Goal: Task Accomplishment & Management: Use online tool/utility

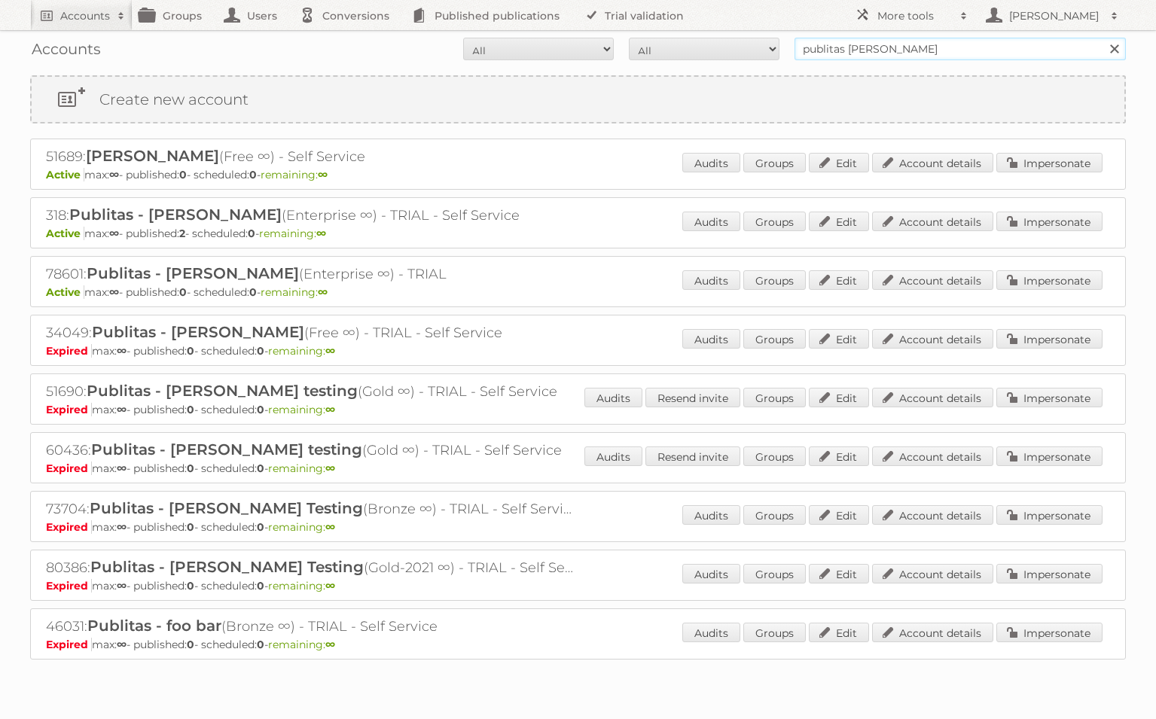
click at [865, 48] on input "publitas [PERSON_NAME]" at bounding box center [960, 49] width 331 height 23
type input "demo publitas"
click at [1114, 49] on input "Search" at bounding box center [1114, 49] width 23 height 23
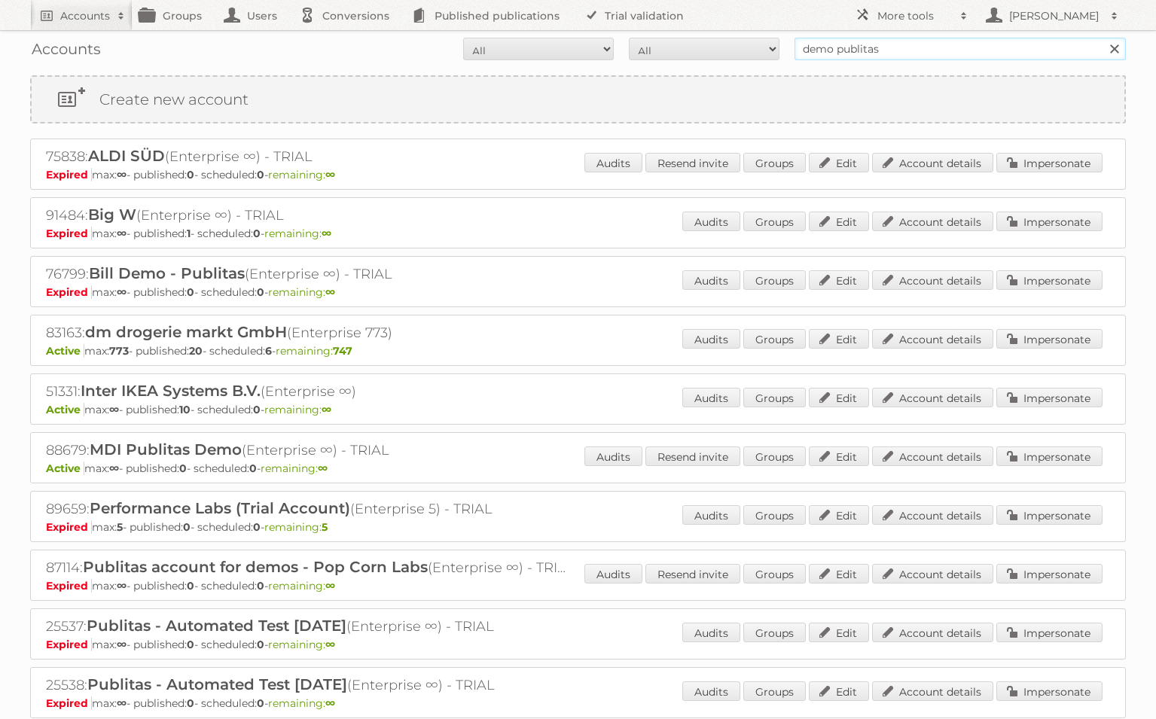
click at [870, 53] on input "demo publitas" at bounding box center [960, 49] width 331 height 23
type input "demo internal"
click at [1114, 49] on input "Search" at bounding box center [1114, 49] width 23 height 23
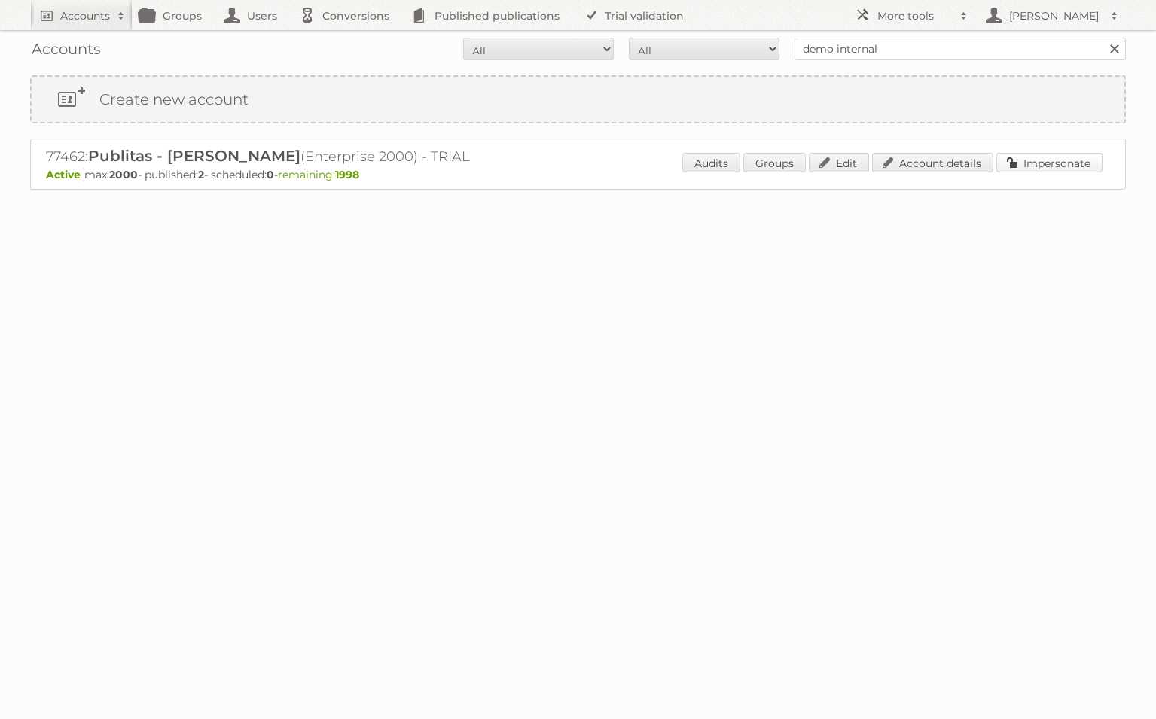
click at [1064, 154] on link "Impersonate" at bounding box center [1050, 163] width 106 height 20
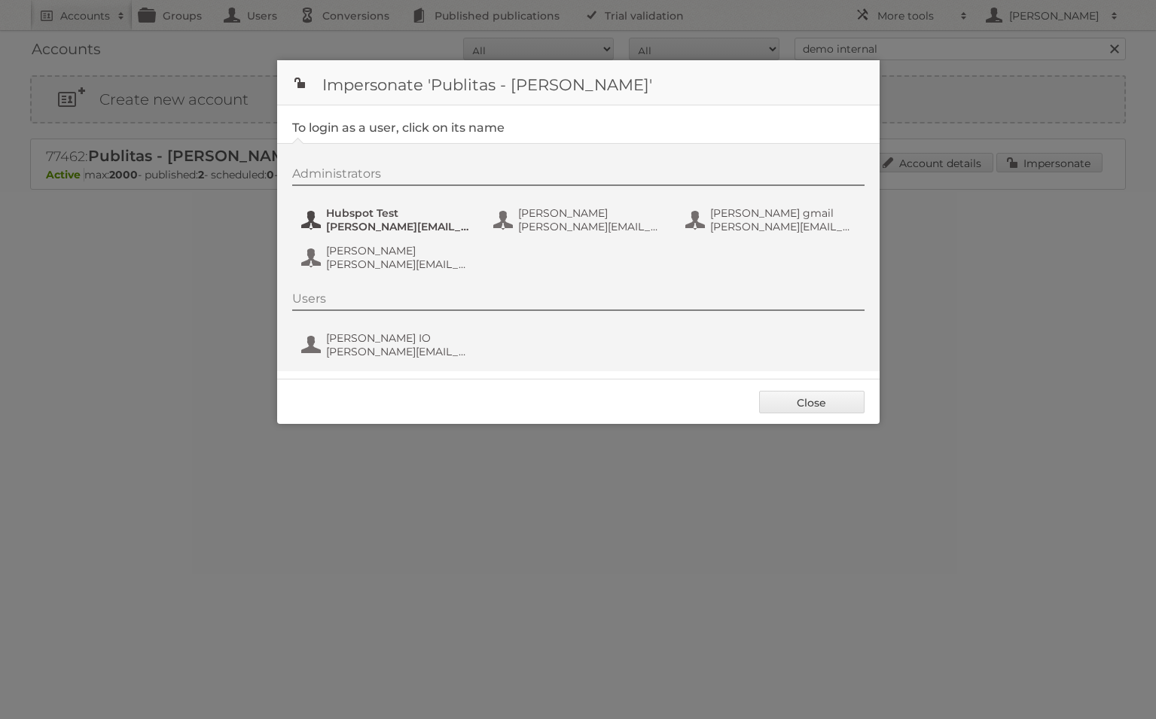
click at [404, 215] on span "Hubspot Test" at bounding box center [399, 213] width 146 height 14
